Goal: Transaction & Acquisition: Purchase product/service

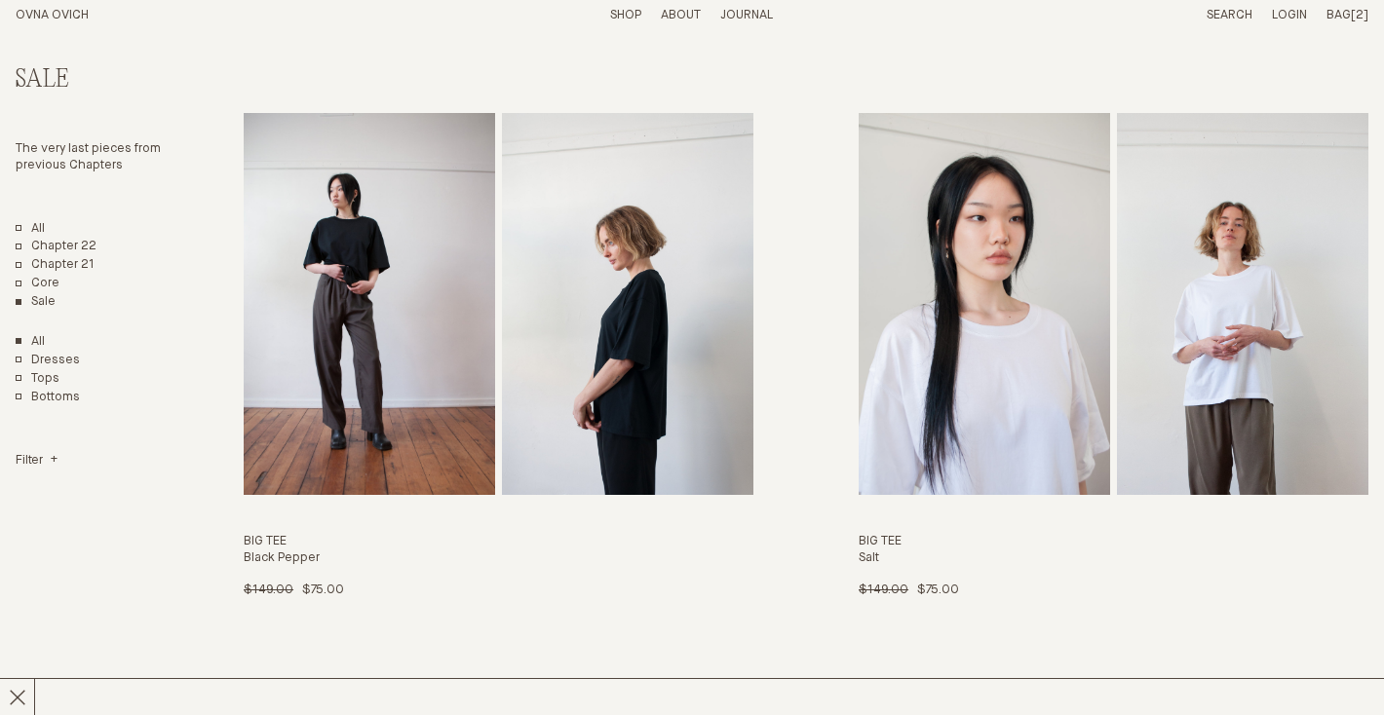
scroll to position [6649, 0]
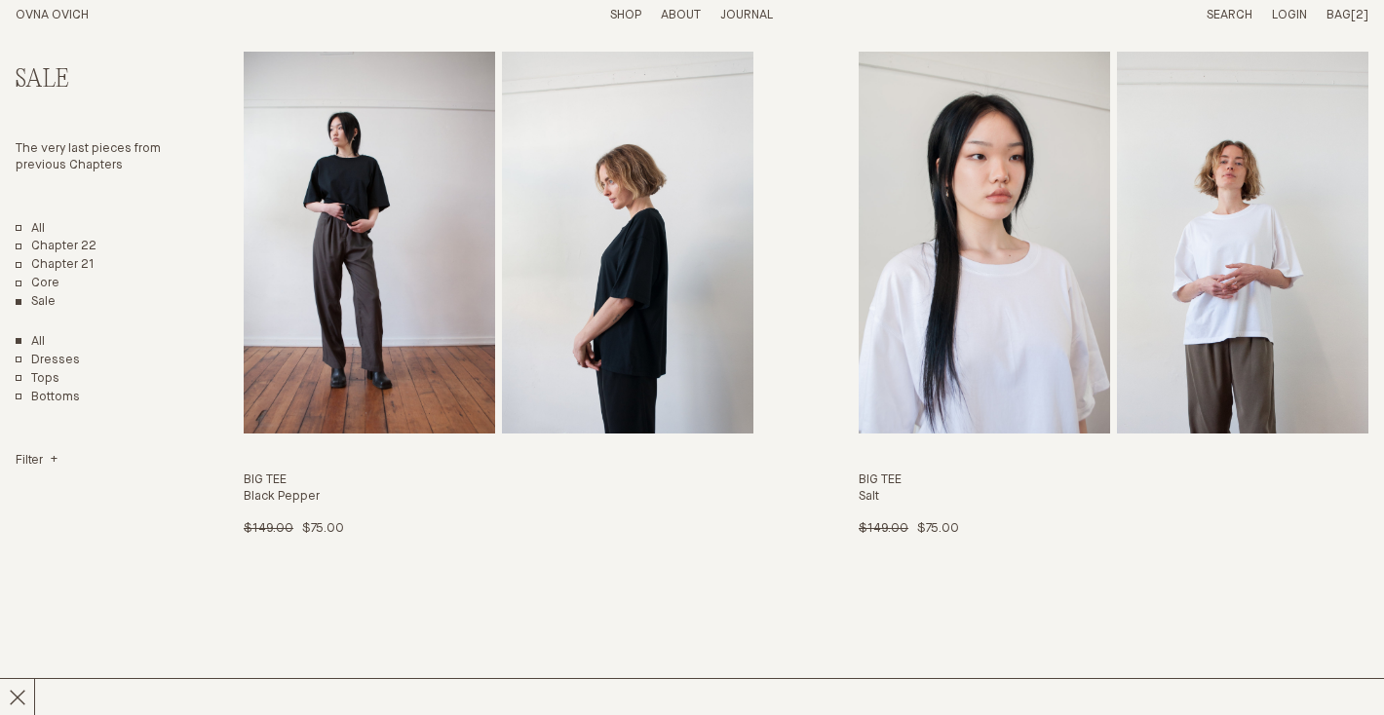
scroll to position [6649, 0]
click at [946, 327] on img "Big Tee" at bounding box center [983, 242] width 251 height 382
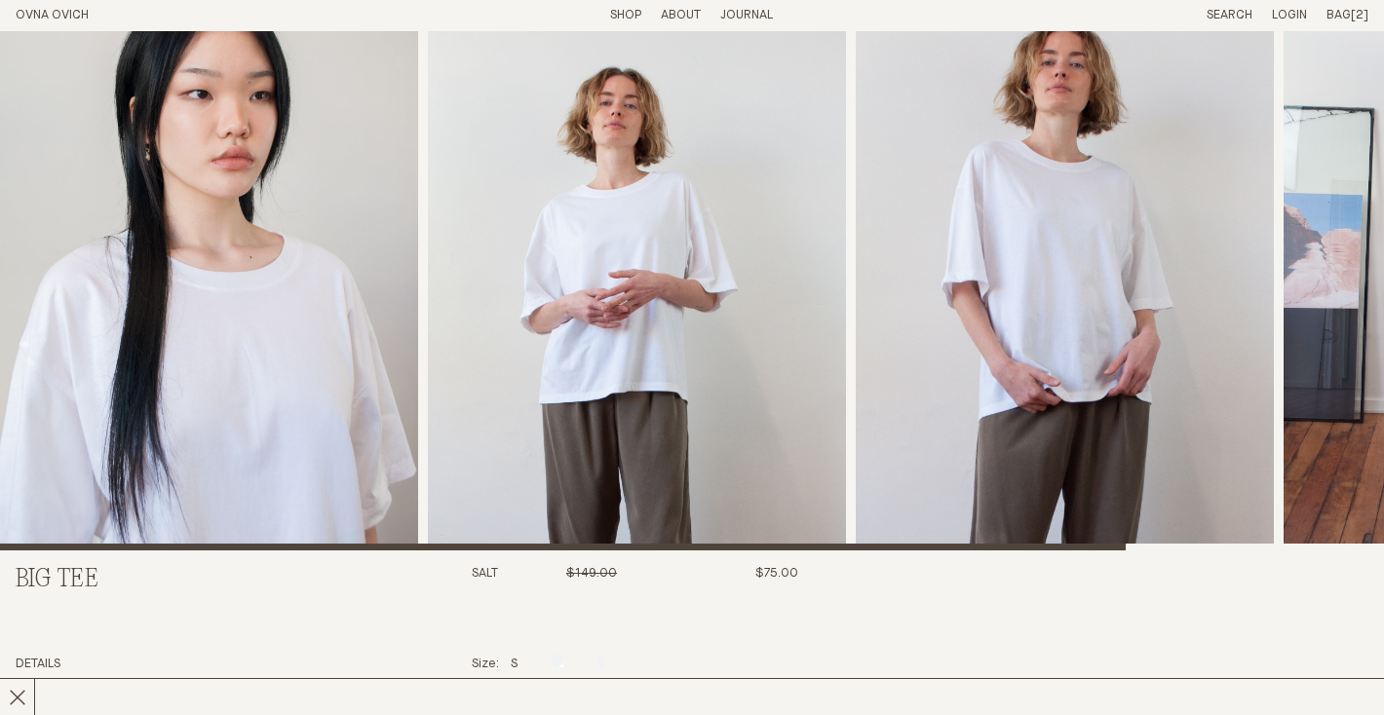
scroll to position [215, 0]
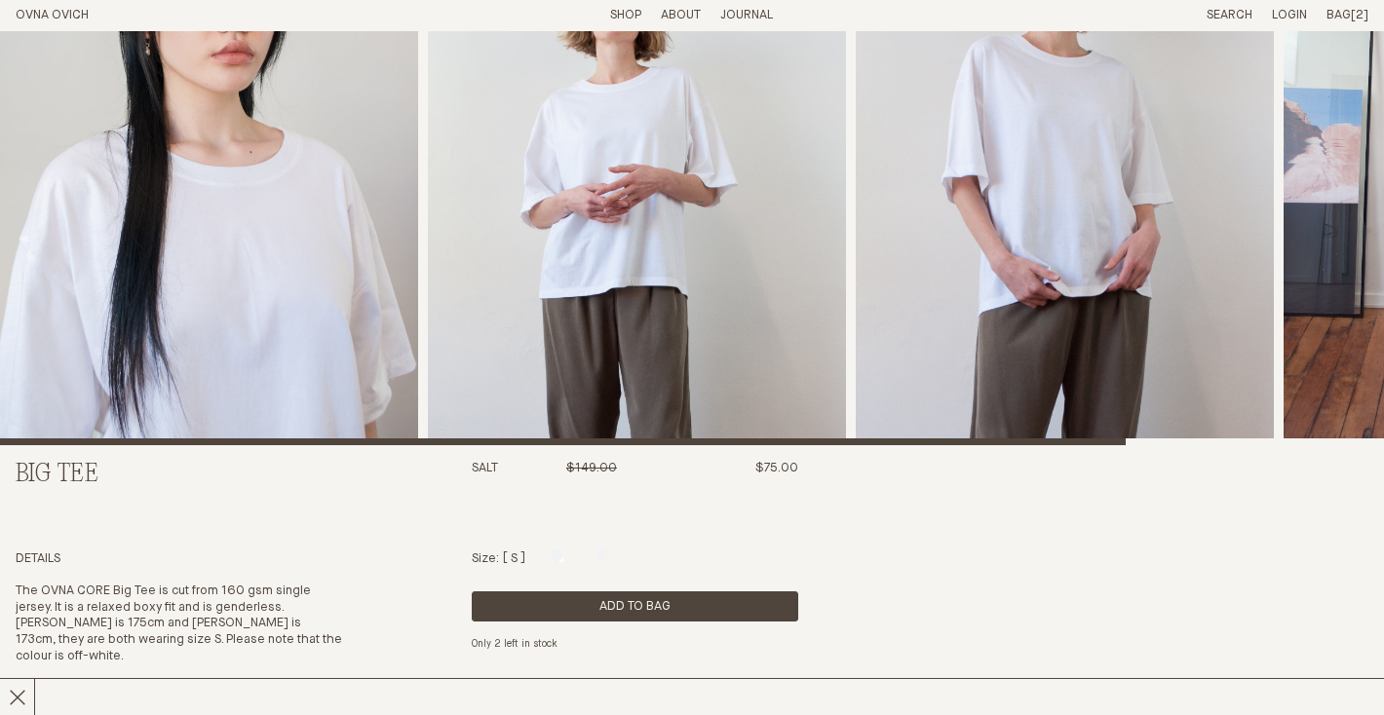
click at [514, 556] on div at bounding box center [514, 556] width 7 height 13
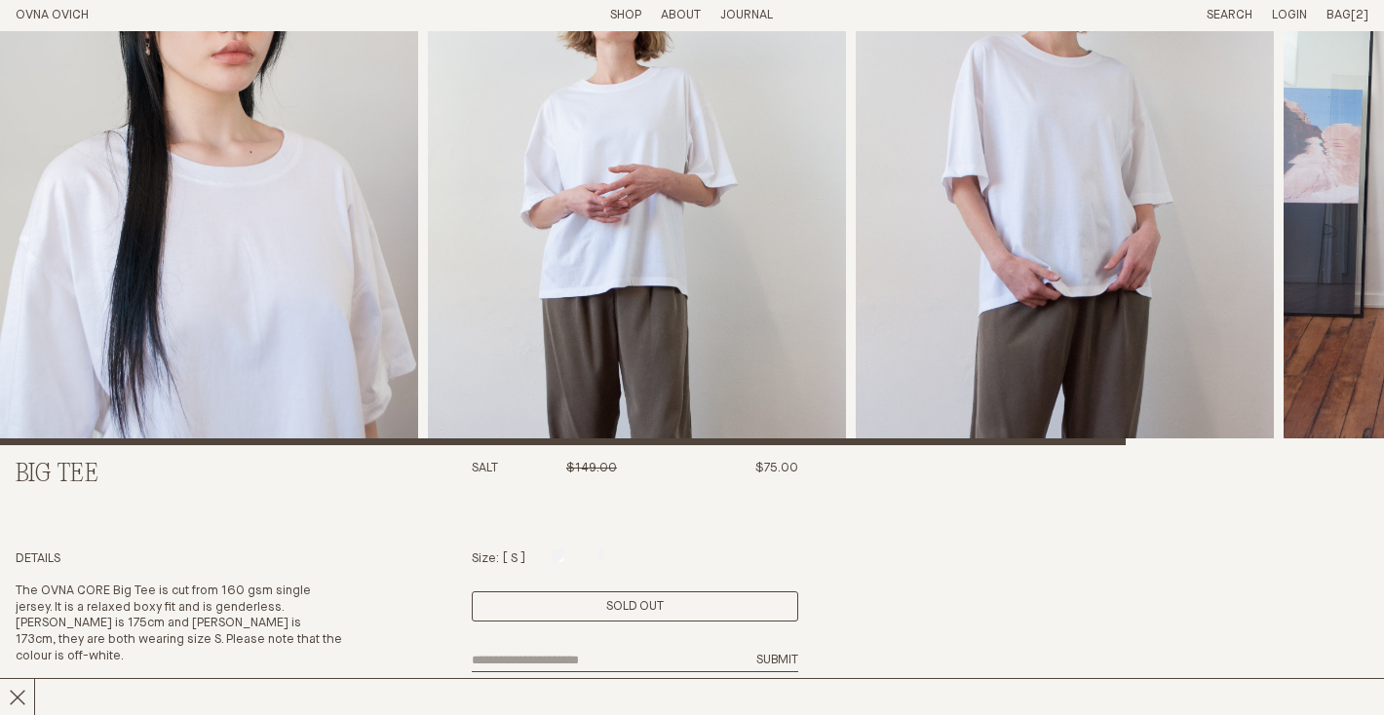
click at [600, 554] on div "Size: S M L" at bounding box center [635, 560] width 326 height 17
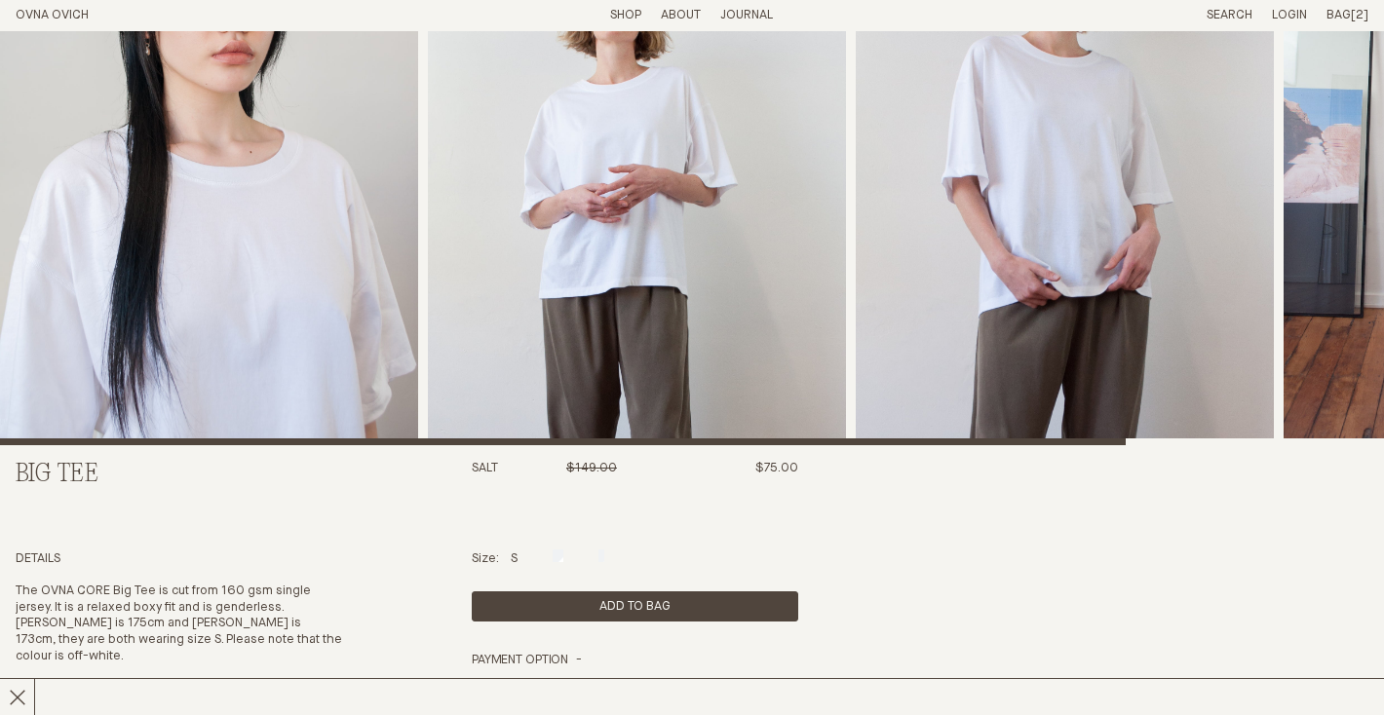
scroll to position [0, 0]
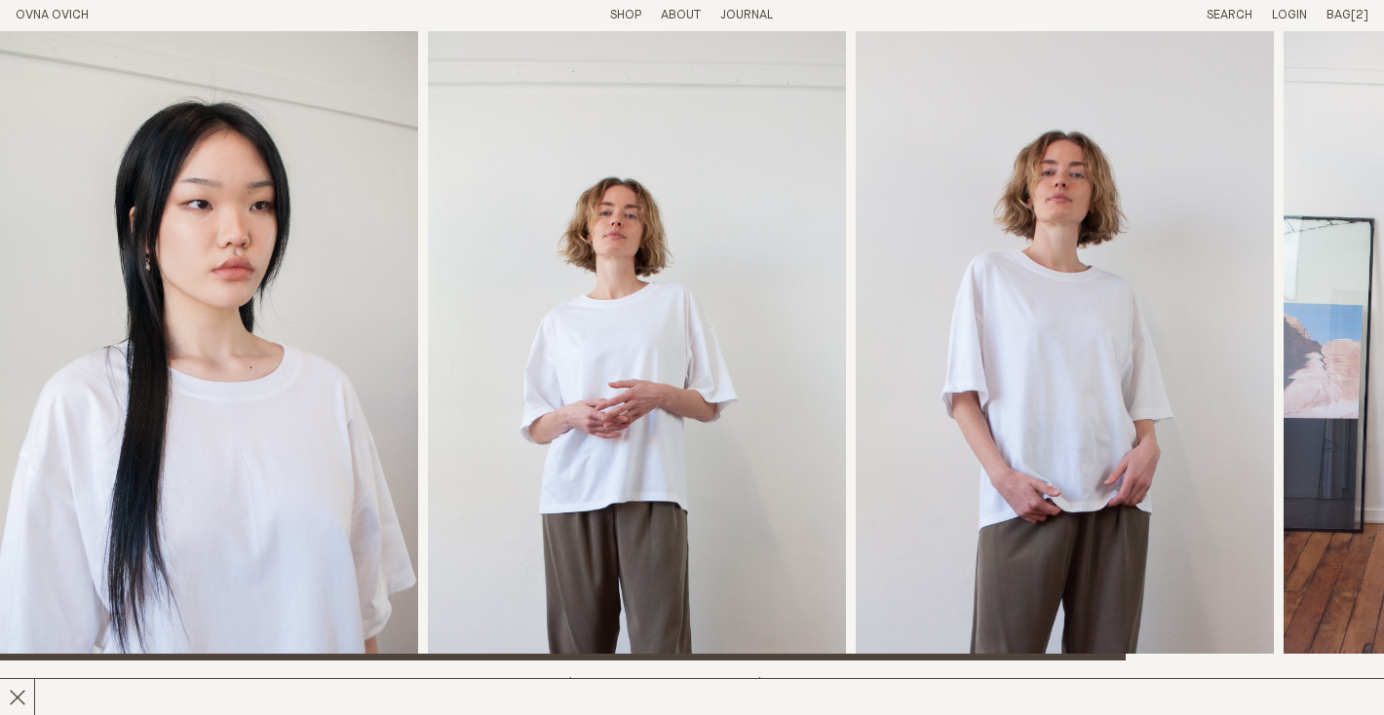
click at [655, 408] on img "2 / 4" at bounding box center [637, 345] width 418 height 629
